Goal: Information Seeking & Learning: Understand process/instructions

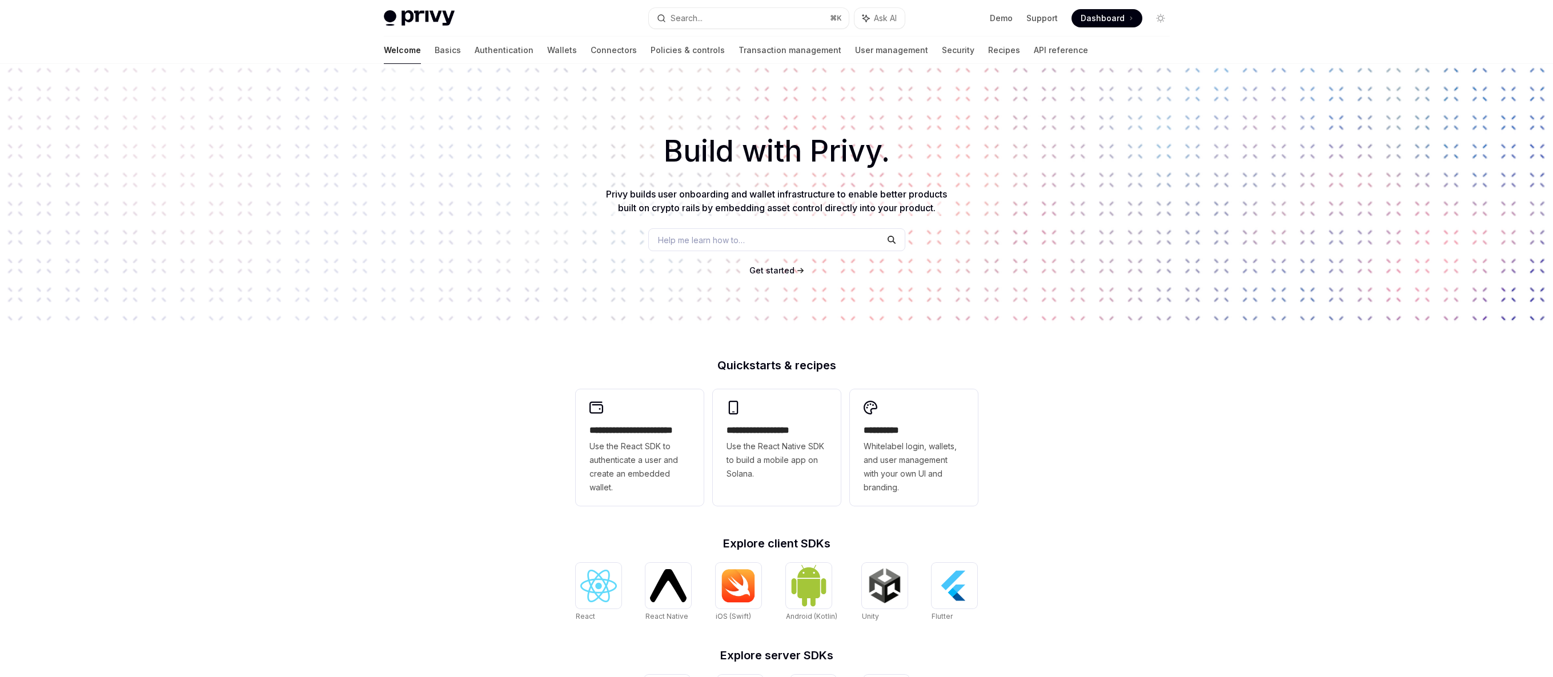
paste button "button"
click at [732, 19] on button "Search... ⌘ K" at bounding box center [749, 18] width 200 height 21
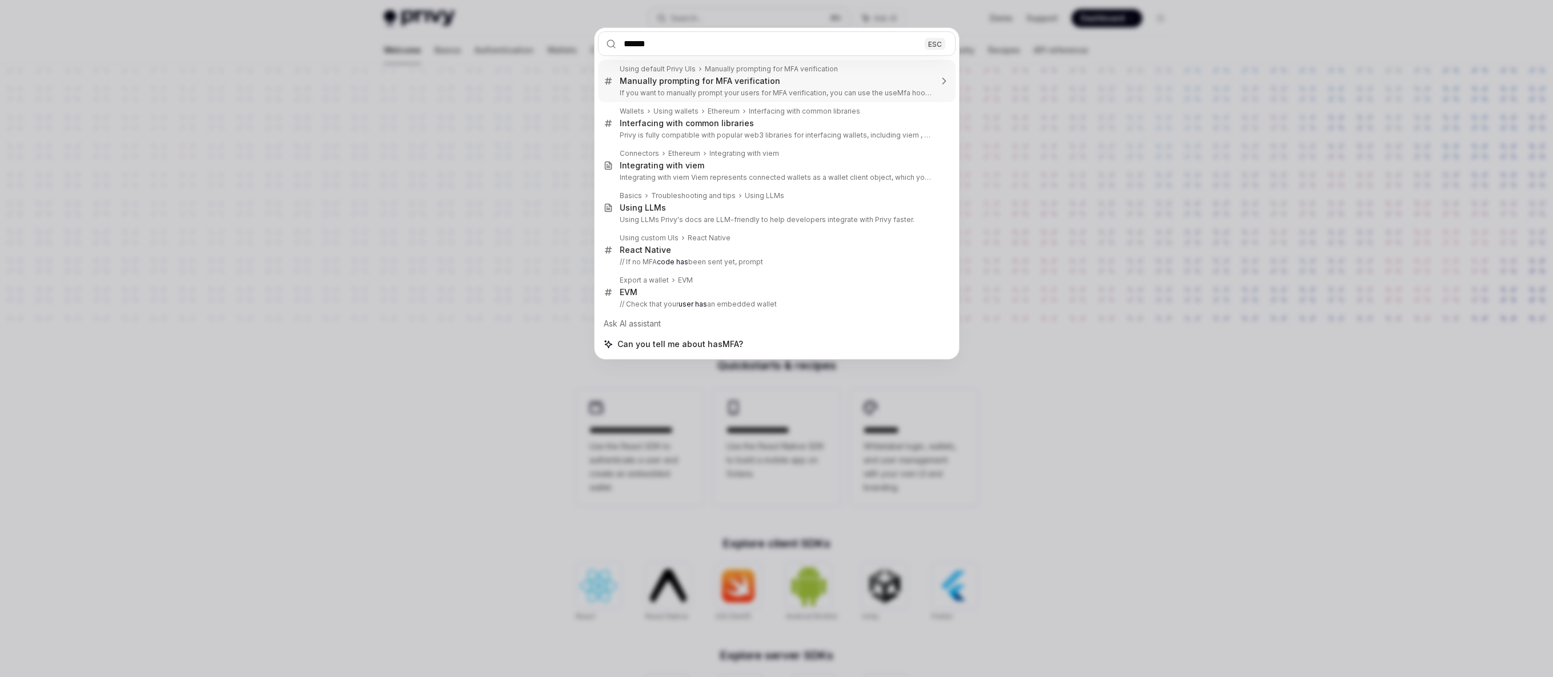
type input "***"
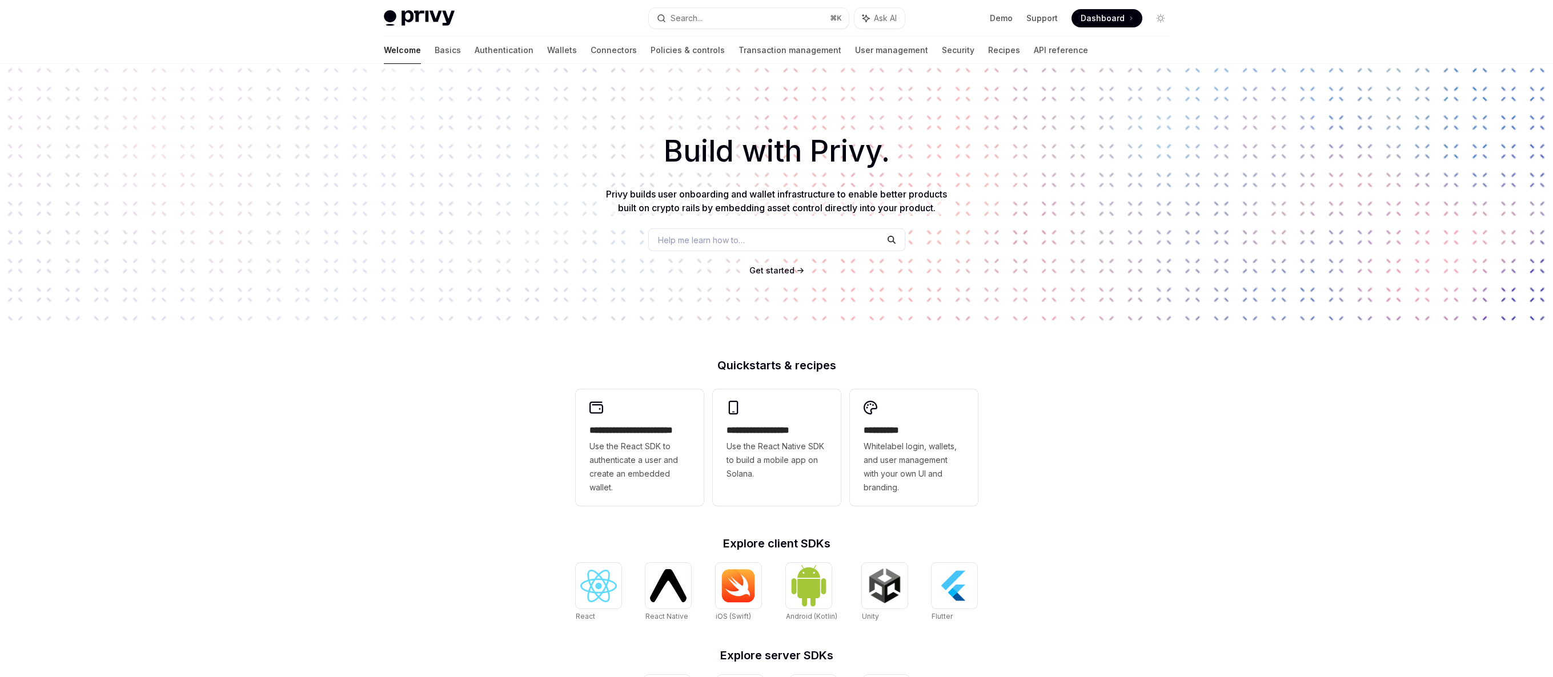
scroll to position [38, 0]
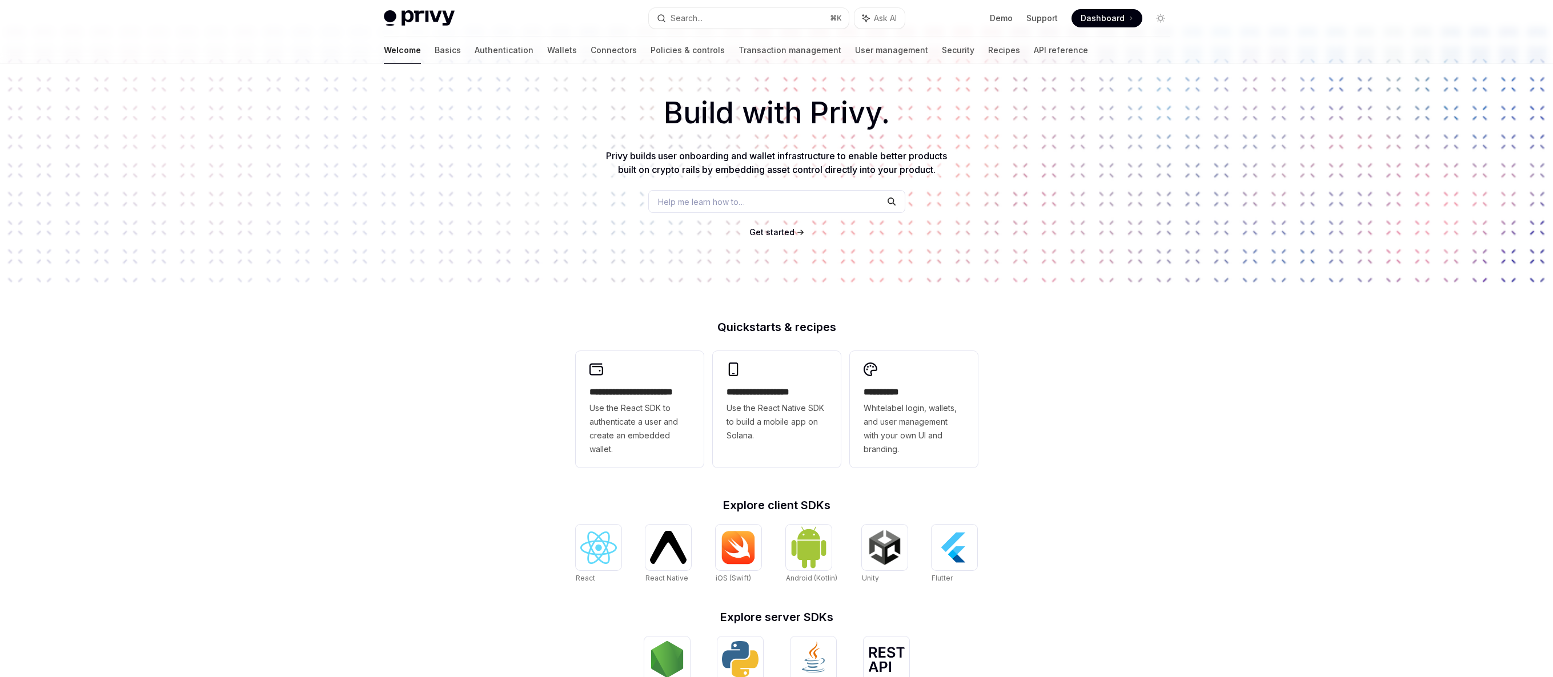
type textarea "*"
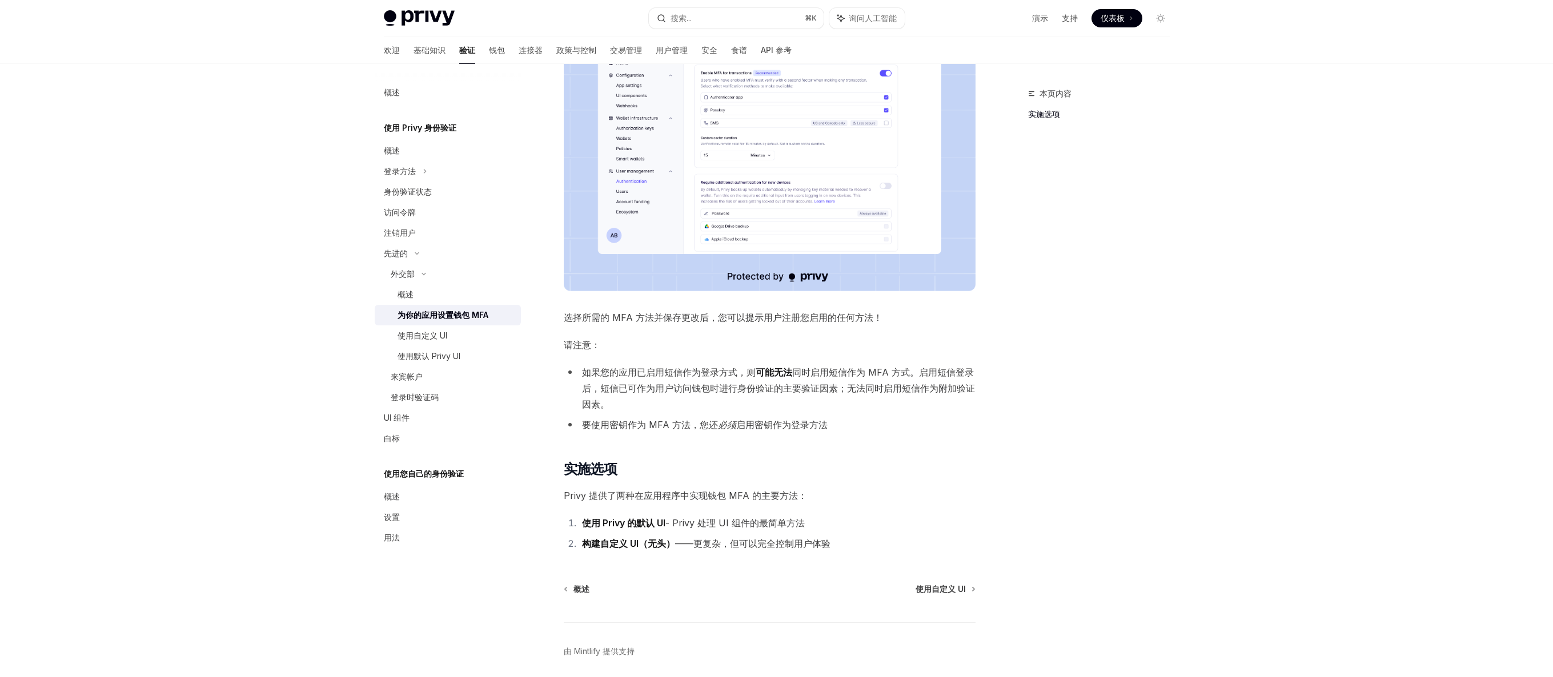
scroll to position [251, 0]
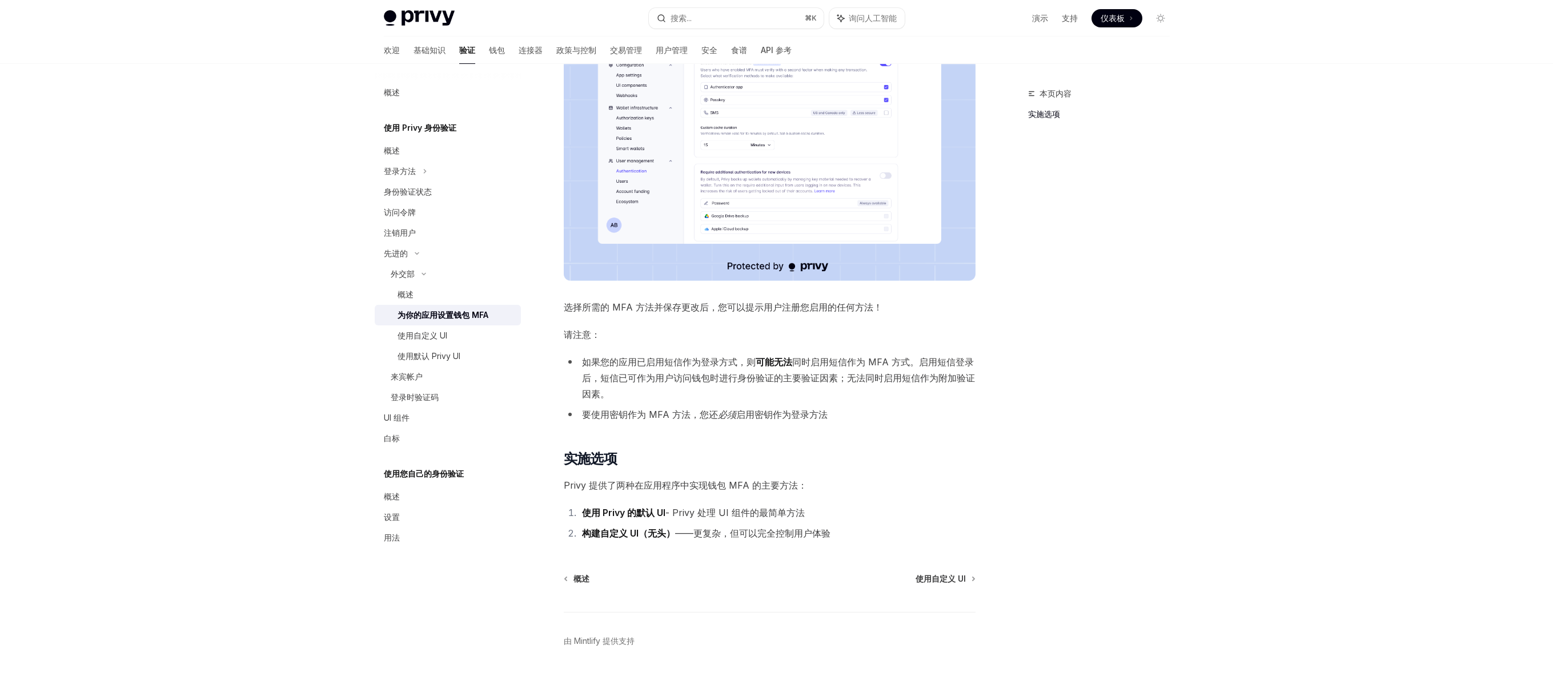
click at [1115, 20] on font "仪表板" at bounding box center [1113, 18] width 24 height 10
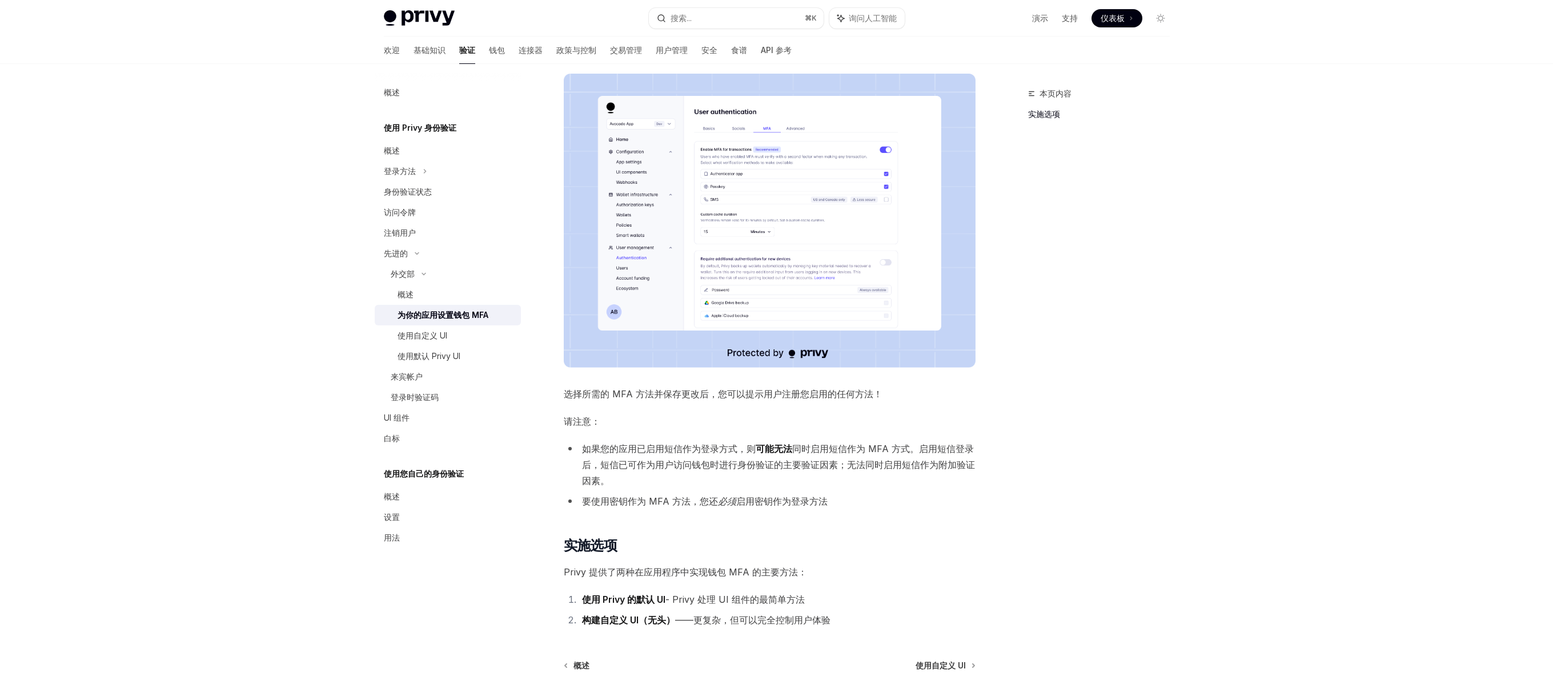
scroll to position [163, 0]
click at [721, 20] on button "搜索... ⌘ K" at bounding box center [736, 18] width 175 height 21
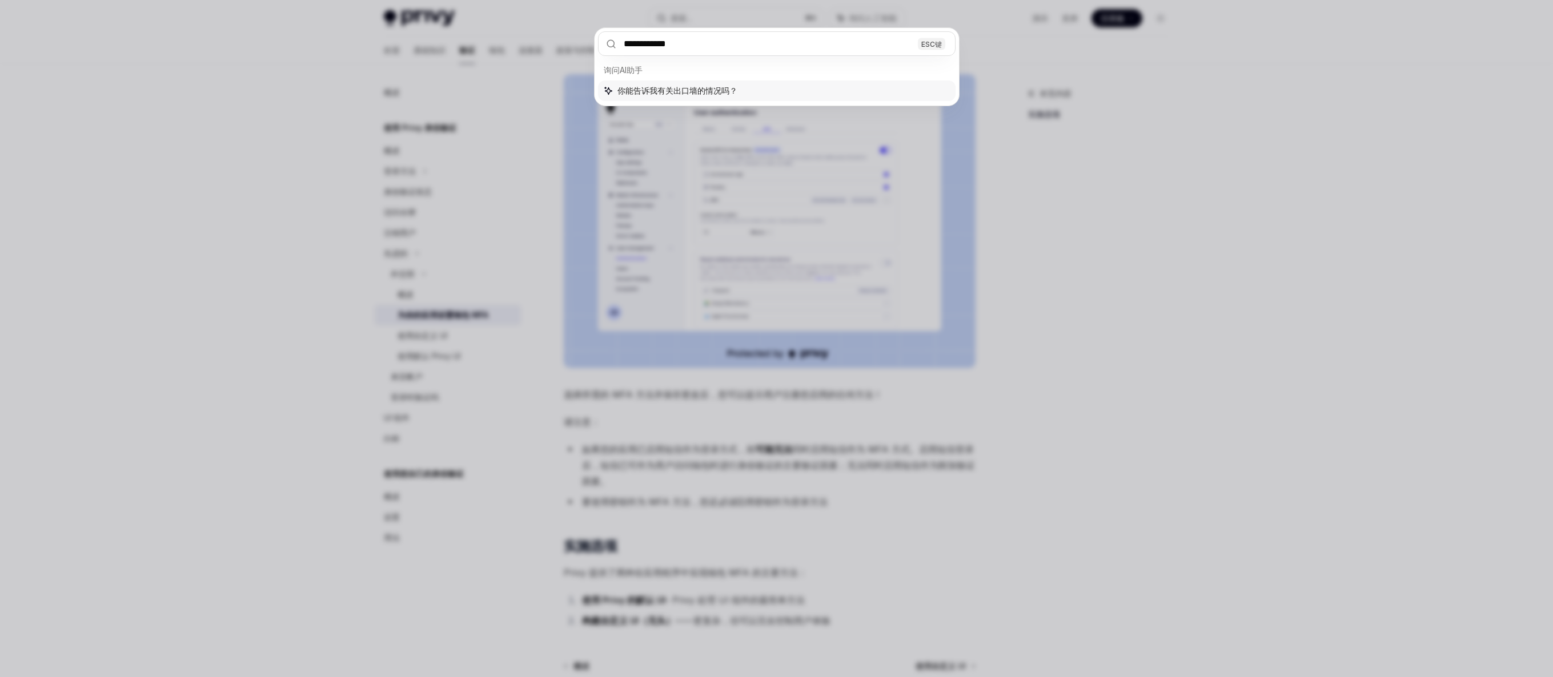
type input "**********"
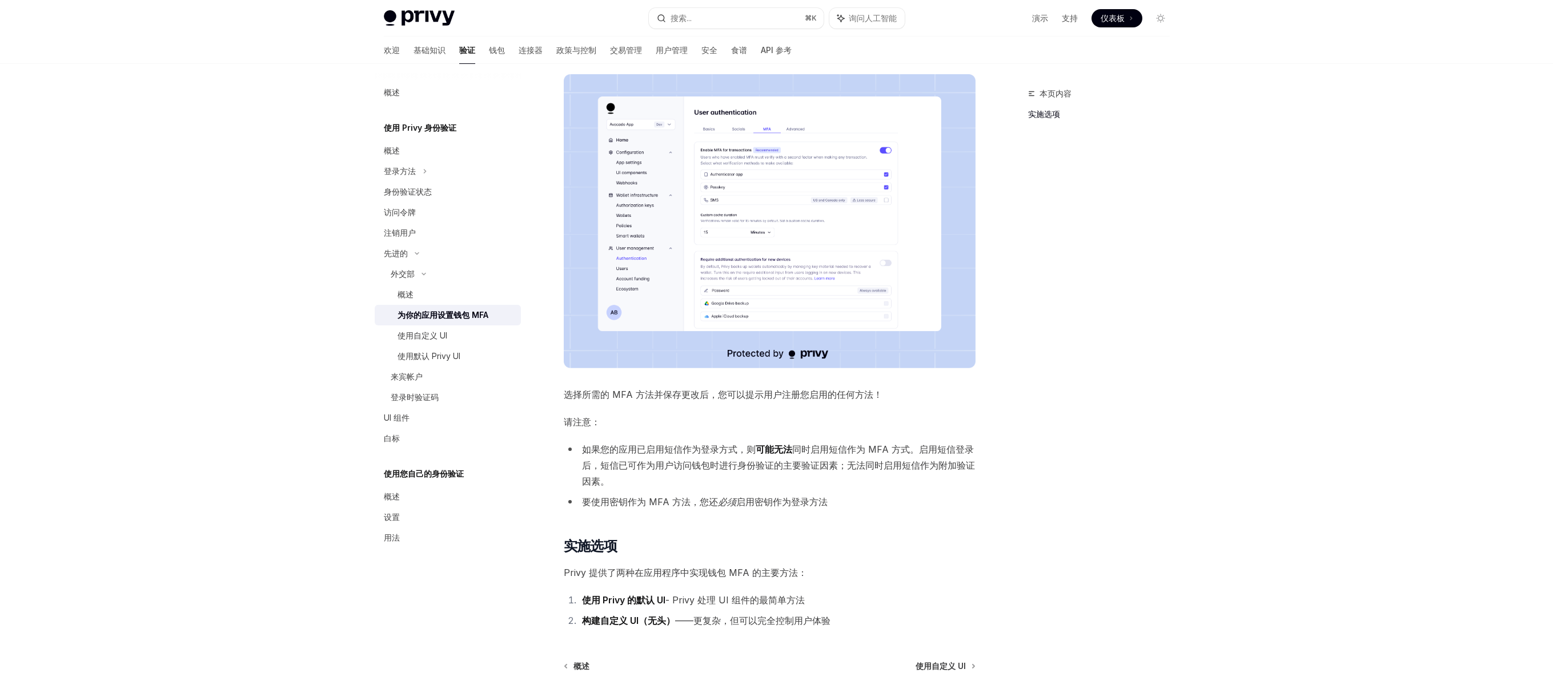
type textarea "*"
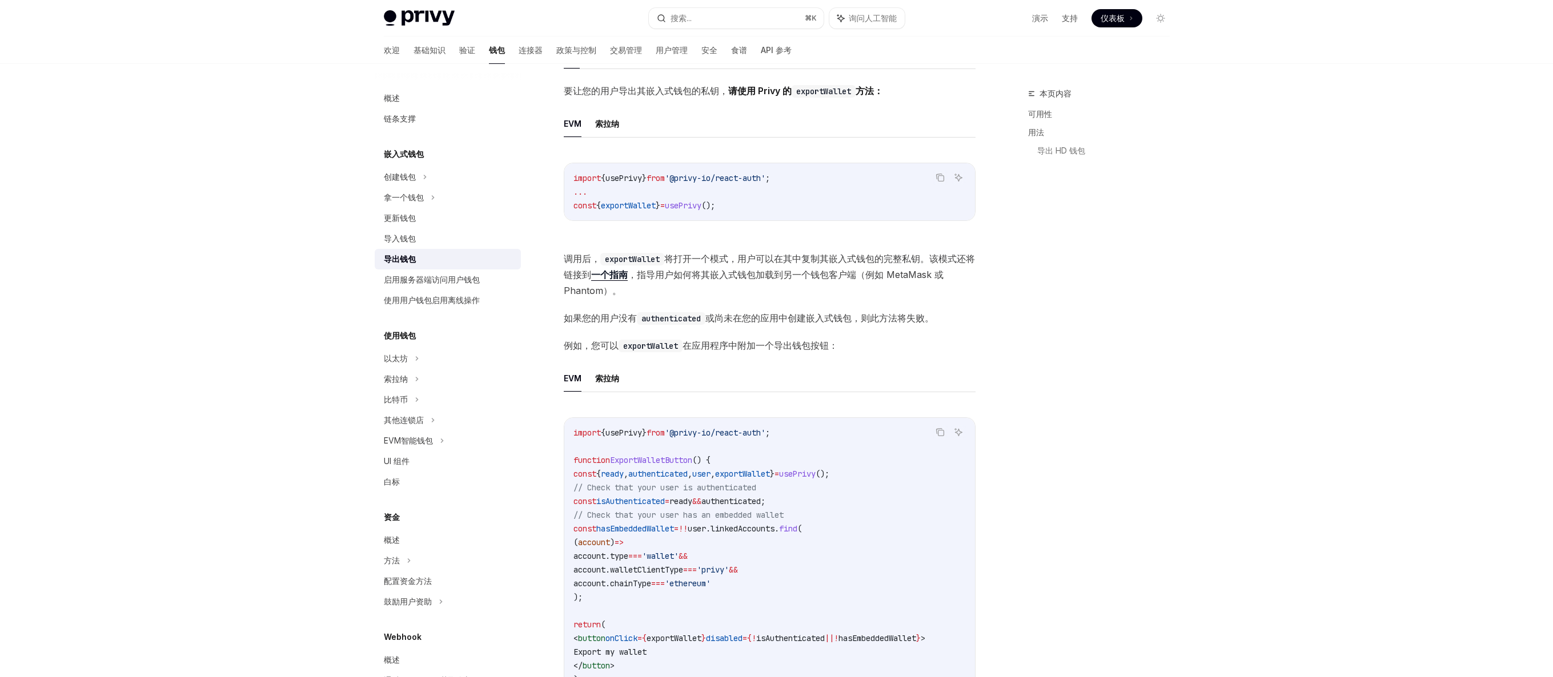
scroll to position [311, 0]
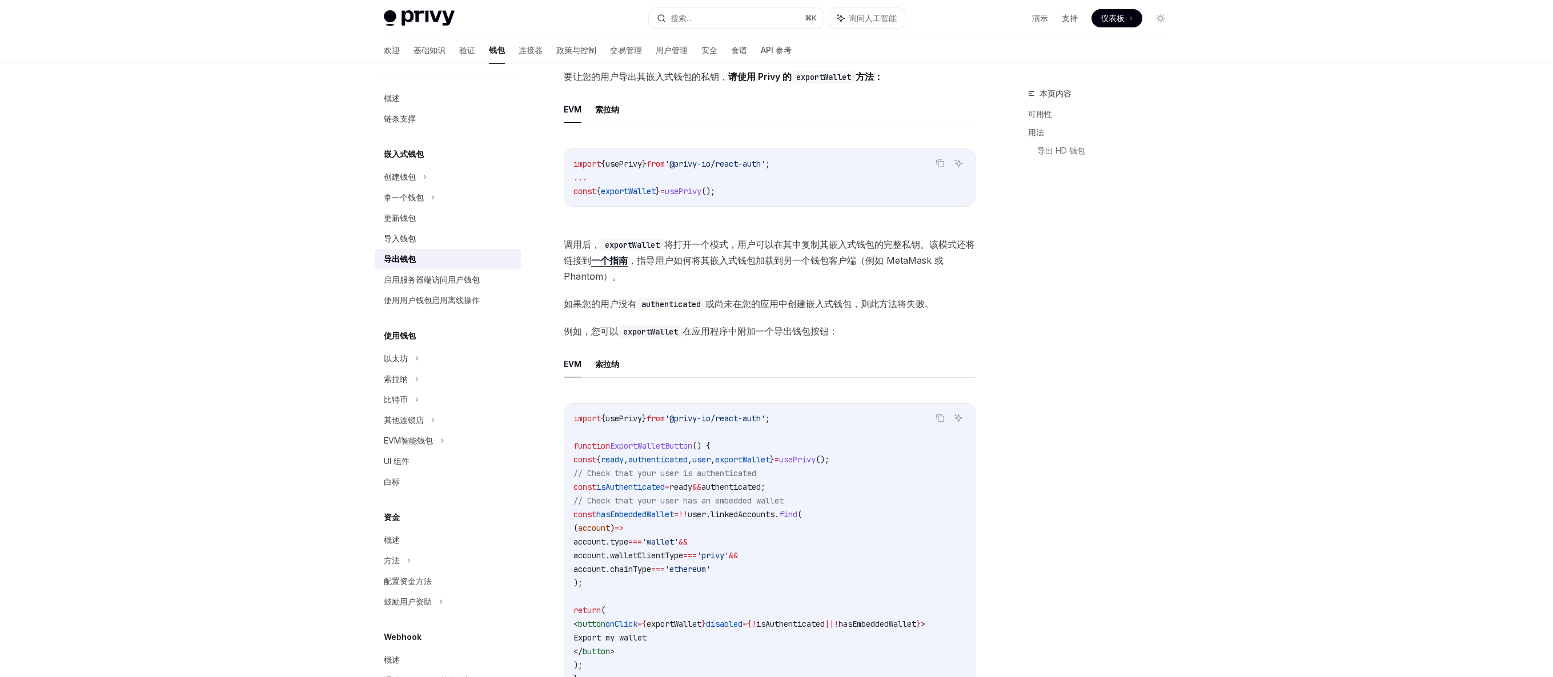
click at [677, 303] on code "authenticated" at bounding box center [671, 304] width 69 height 13
copy code "authenticated"
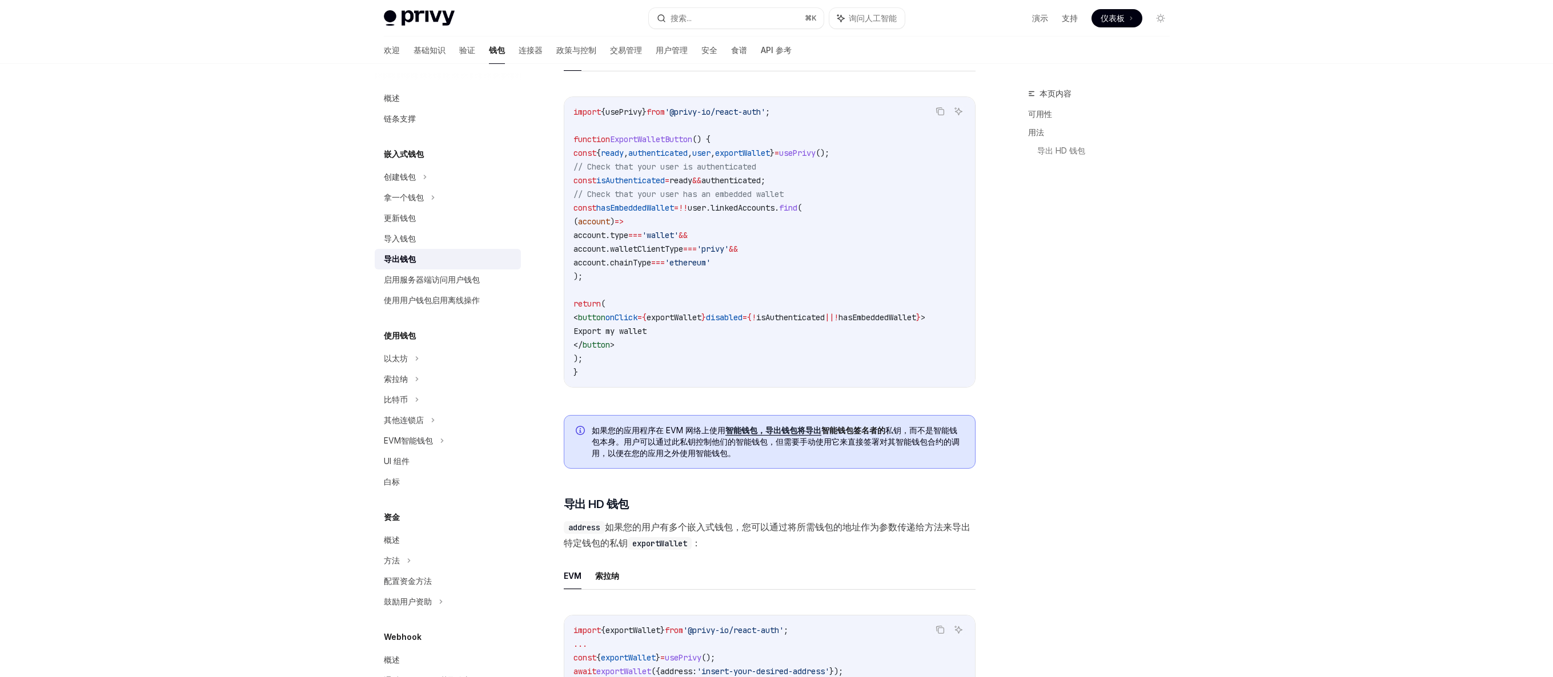
scroll to position [615, 0]
click at [597, 282] on code "import { usePrivy } from '@privy-io/react-auth' ; function ExportWalletButton (…" at bounding box center [769, 244] width 392 height 274
drag, startPoint x: 596, startPoint y: 280, endPoint x: 563, endPoint y: 184, distance: 101.3
click at [564, 184] on div "复制 询问人工智能 import { usePrivy } from '@privy-io/react-auth' ; function ExportWall…" at bounding box center [770, 244] width 412 height 291
copy code "const isAuthenticated = ready && authenticated ; // Check that your user has an…"
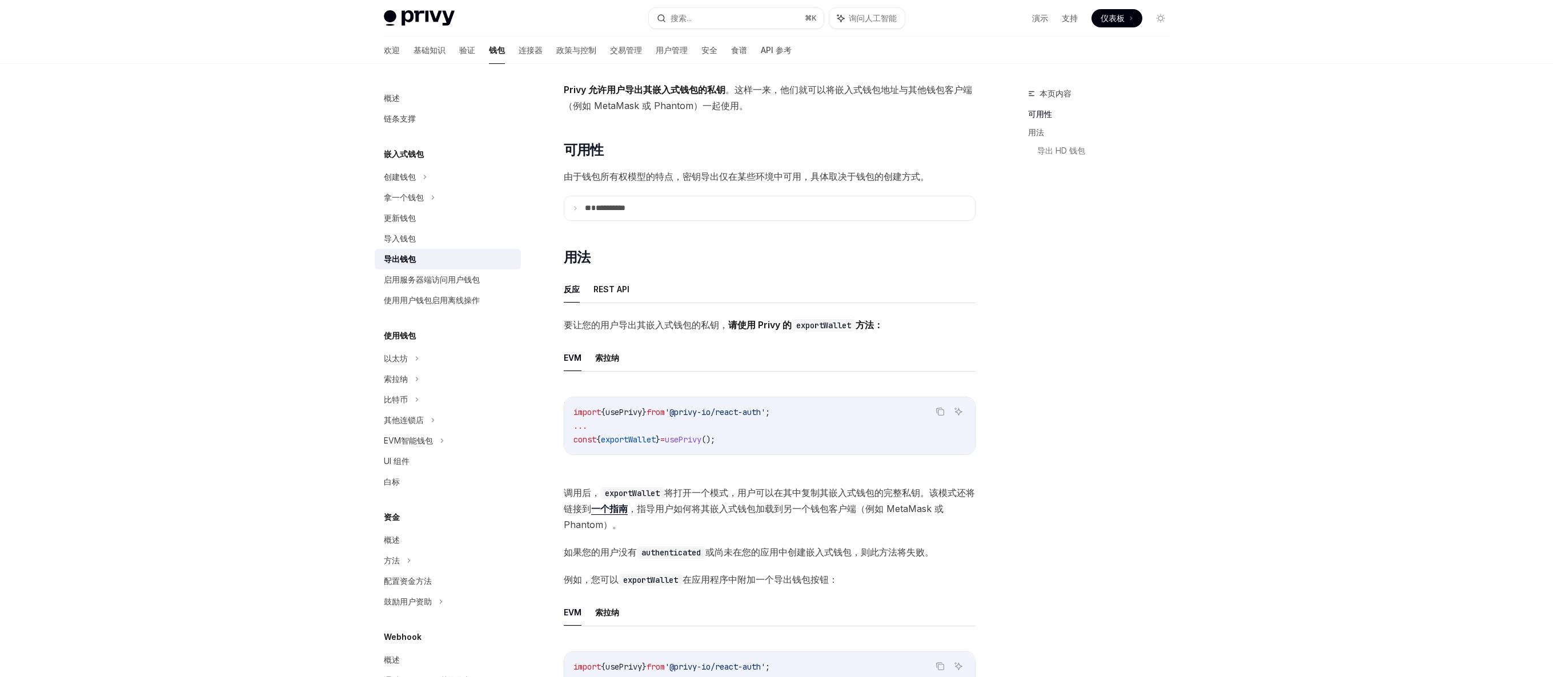
scroll to position [0, 0]
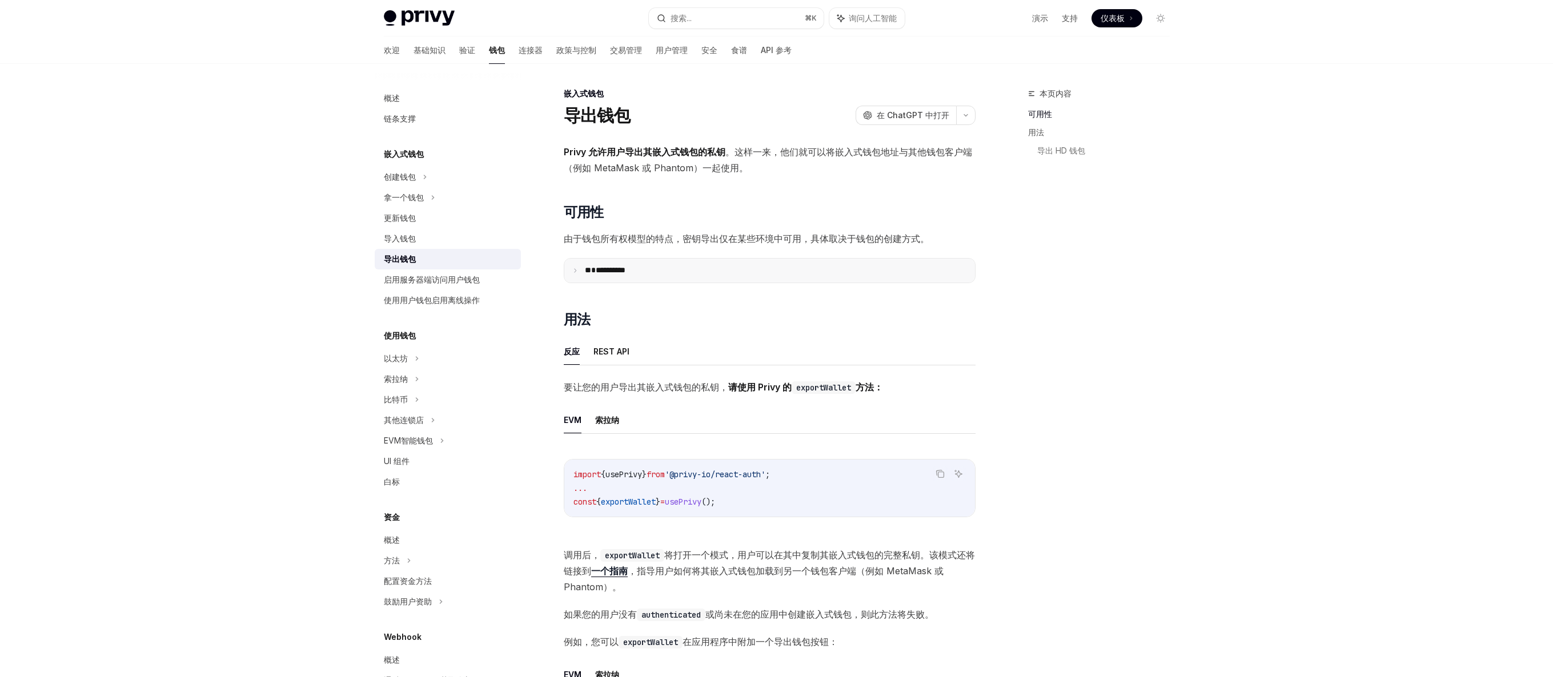
click at [816, 268] on summary "**********" at bounding box center [769, 271] width 411 height 24
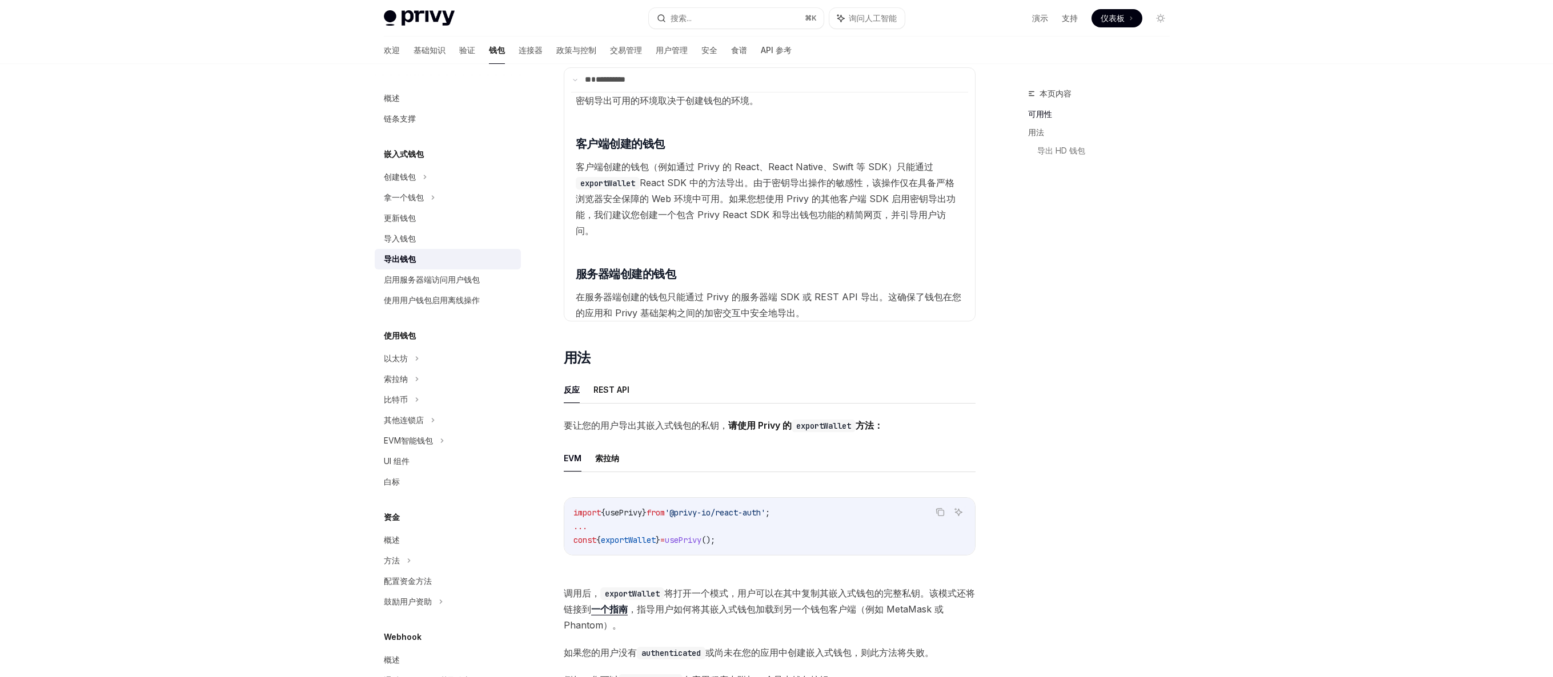
scroll to position [192, 0]
